Goal: Task Accomplishment & Management: Use online tool/utility

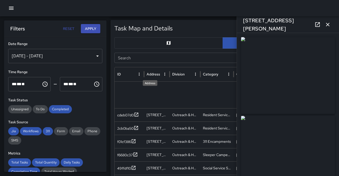
scroll to position [66, 0]
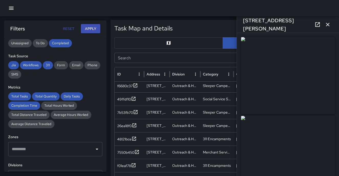
drag, startPoint x: 330, startPoint y: 26, endPoint x: 305, endPoint y: 27, distance: 24.3
click at [328, 26] on icon "button" at bounding box center [327, 24] width 6 height 6
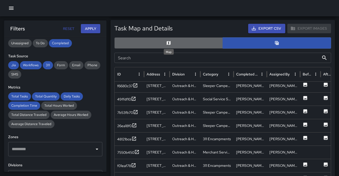
click at [169, 41] on icon "Map" at bounding box center [168, 42] width 5 height 5
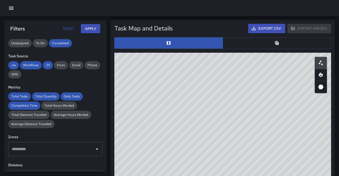
click at [246, 121] on div "© Mapbox © OpenStreetMap Improve this map" at bounding box center [222, 155] width 217 height 205
click at [293, 115] on div "© Mapbox © OpenStreetMap Improve this map" at bounding box center [222, 155] width 217 height 205
drag, startPoint x: 232, startPoint y: 111, endPoint x: 255, endPoint y: 127, distance: 28.0
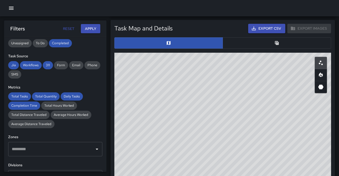
click at [255, 127] on div "© Mapbox © OpenStreetMap Improve this map" at bounding box center [222, 155] width 217 height 205
click at [250, 114] on div "© Mapbox © OpenStreetMap Improve this map" at bounding box center [222, 155] width 217 height 205
click at [283, 45] on button "button" at bounding box center [276, 42] width 108 height 11
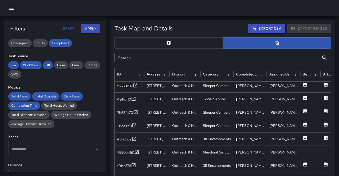
click at [207, 55] on input "Search" at bounding box center [216, 58] width 205 height 10
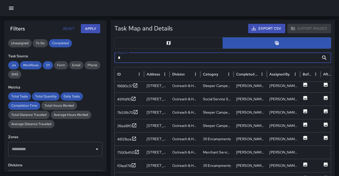
scroll to position [0, 0]
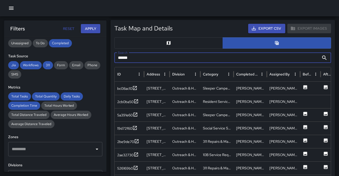
type input "******"
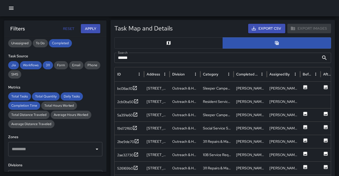
click at [324, 59] on icon at bounding box center [324, 58] width 6 height 6
click at [305, 87] on icon at bounding box center [305, 87] width 4 height 4
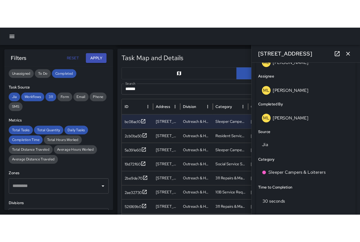
scroll to position [324, 0]
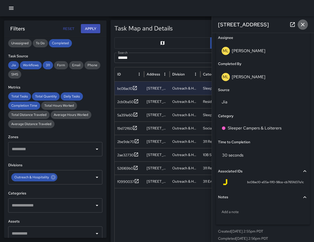
click at [302, 24] on icon "button" at bounding box center [303, 25] width 4 height 4
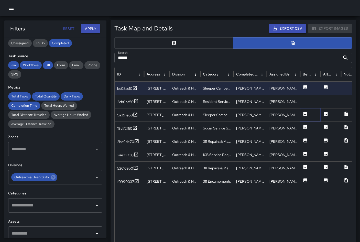
click at [303, 113] on icon at bounding box center [304, 113] width 5 height 5
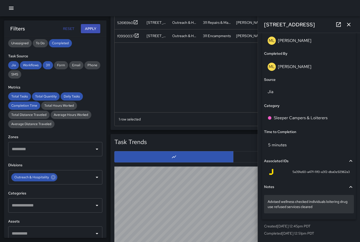
scroll to position [436, 0]
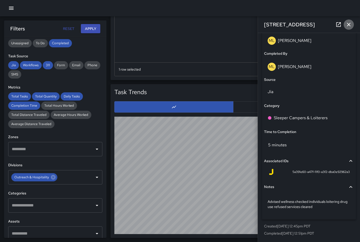
drag, startPoint x: 349, startPoint y: 24, endPoint x: 316, endPoint y: 29, distance: 33.3
click at [338, 24] on icon "button" at bounding box center [348, 24] width 6 height 6
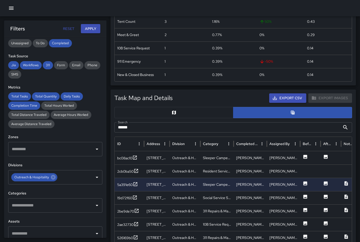
scroll to position [163, 0]
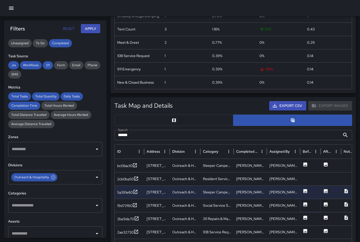
click at [305, 176] on icon at bounding box center [304, 204] width 5 height 5
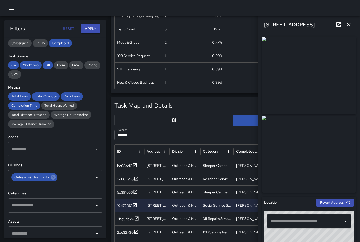
type input "**********"
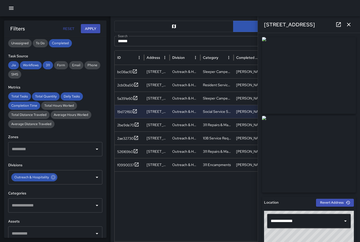
scroll to position [262, 0]
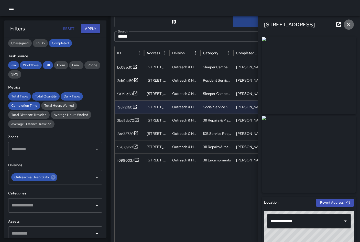
drag, startPoint x: 350, startPoint y: 26, endPoint x: 347, endPoint y: 27, distance: 4.0
click at [338, 26] on icon "button" at bounding box center [348, 24] width 6 height 6
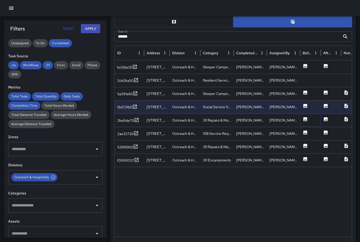
click at [303, 119] on icon at bounding box center [304, 119] width 5 height 5
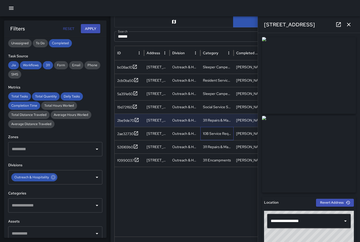
click at [202, 133] on div "10B Service Request" at bounding box center [216, 133] width 33 height 13
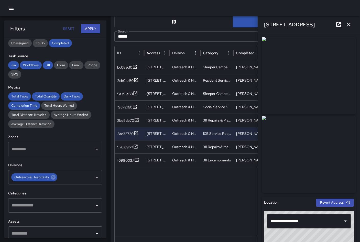
drag, startPoint x: 226, startPoint y: 186, endPoint x: 230, endPoint y: 184, distance: 4.3
click at [228, 176] on div at bounding box center [342, 202] width 454 height 70
click at [338, 26] on icon "button" at bounding box center [348, 24] width 6 height 6
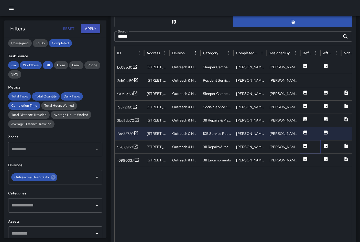
click at [306, 146] on icon at bounding box center [305, 146] width 4 height 4
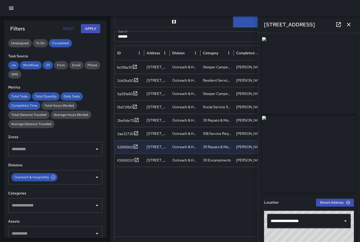
click at [223, 176] on div at bounding box center [342, 202] width 454 height 70
click at [338, 25] on icon "button" at bounding box center [349, 25] width 4 height 4
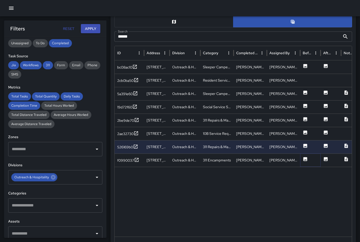
click at [306, 160] on icon at bounding box center [305, 159] width 4 height 4
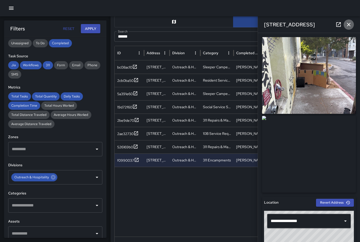
drag, startPoint x: 350, startPoint y: 24, endPoint x: 340, endPoint y: 26, distance: 10.0
click at [338, 24] on icon "button" at bounding box center [348, 24] width 6 height 6
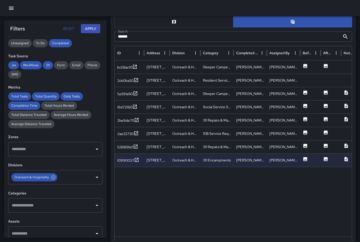
click at [258, 176] on div at bounding box center [342, 202] width 454 height 70
click at [306, 160] on icon at bounding box center [304, 158] width 5 height 5
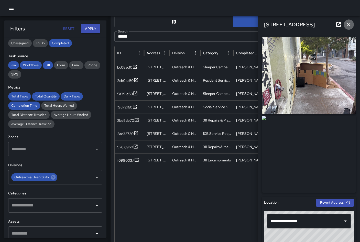
drag, startPoint x: 349, startPoint y: 25, endPoint x: 269, endPoint y: 51, distance: 83.8
click at [338, 25] on icon "button" at bounding box center [349, 25] width 4 height 4
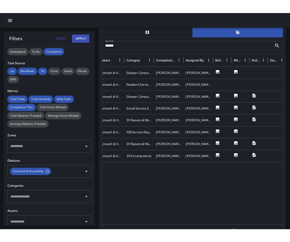
scroll to position [307, 0]
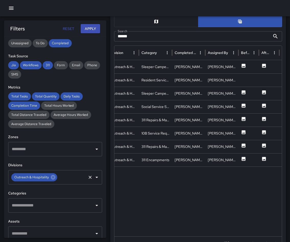
click at [53, 176] on icon at bounding box center [53, 177] width 5 height 5
click at [88, 28] on button "Apply" at bounding box center [90, 28] width 19 height 9
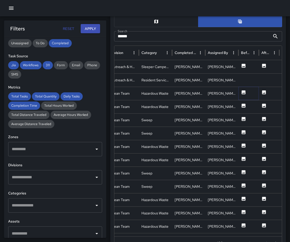
click at [244, 93] on icon at bounding box center [243, 92] width 5 height 5
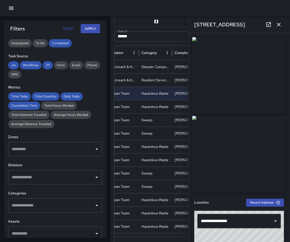
click at [280, 25] on icon "button" at bounding box center [279, 24] width 6 height 6
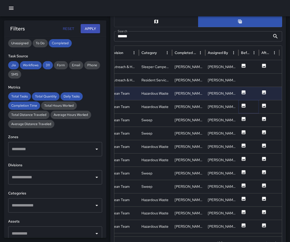
click at [244, 105] on icon at bounding box center [244, 106] width 4 height 4
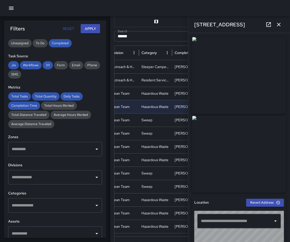
type input "**********"
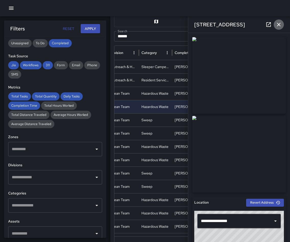
click at [279, 26] on icon "button" at bounding box center [279, 24] width 6 height 6
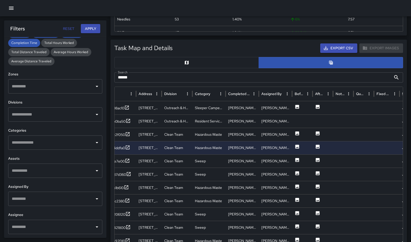
scroll to position [222, 0]
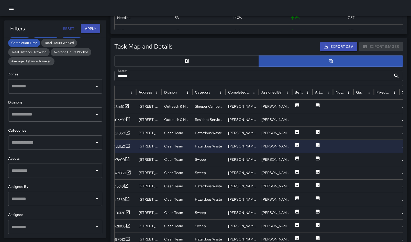
click at [338, 46] on button "Export CSV" at bounding box center [338, 46] width 37 height 9
click at [170, 145] on div "Clean Team" at bounding box center [177, 146] width 31 height 13
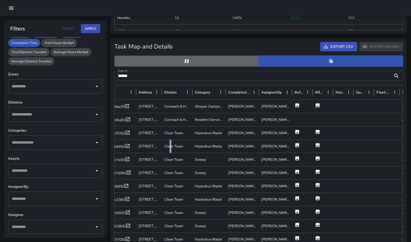
click at [215, 56] on button "button" at bounding box center [186, 60] width 144 height 11
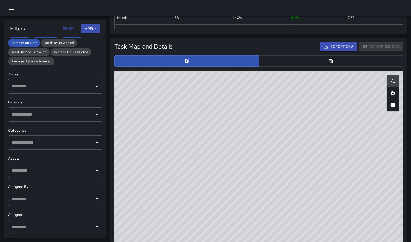
click at [298, 61] on button "button" at bounding box center [330, 60] width 144 height 11
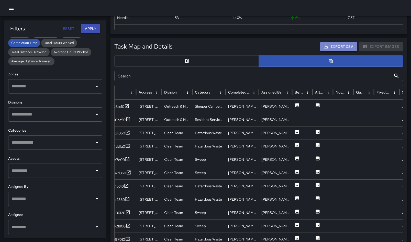
click at [338, 47] on button "Export CSV" at bounding box center [338, 46] width 37 height 9
